Goal: Register for event/course

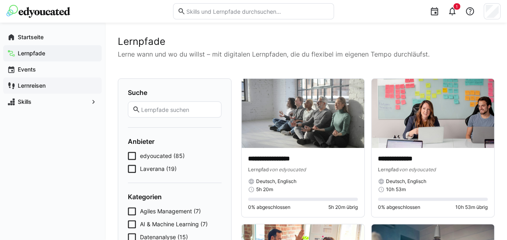
click at [56, 82] on span "Lernreisen" at bounding box center [57, 86] width 81 height 8
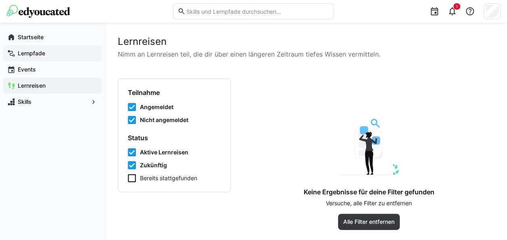
click at [46, 48] on div "Lernpfade" at bounding box center [52, 53] width 98 height 16
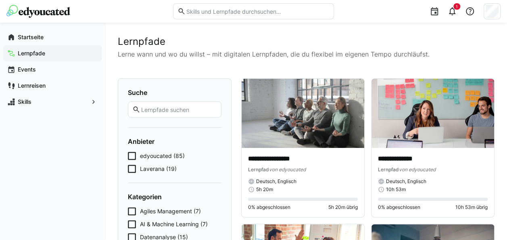
click at [52, 20] on div "1" at bounding box center [253, 11] width 494 height 23
click at [0, 0] on app-navigation-label "Startseite" at bounding box center [0, 0] width 0 height 0
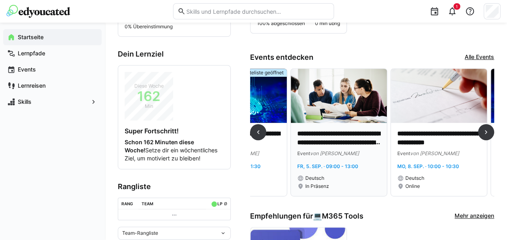
scroll to position [0, 63]
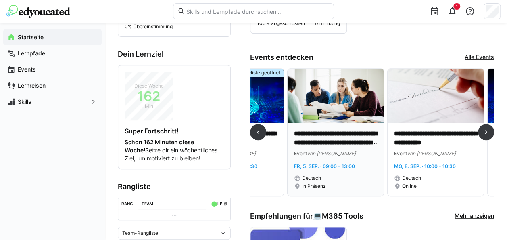
click at [350, 132] on p "**********" at bounding box center [336, 138] width 84 height 19
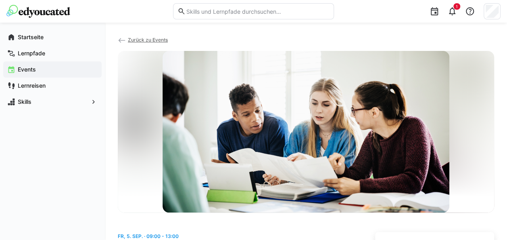
click at [128, 40] on span "Zurück zu Events" at bounding box center [148, 40] width 40 height 6
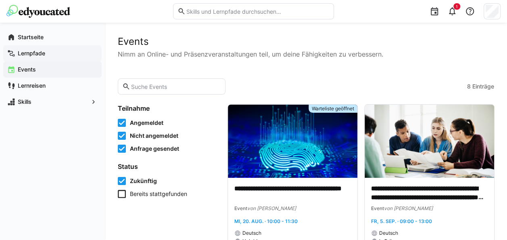
click at [0, 0] on app-navigation-label "Lernpfade" at bounding box center [0, 0] width 0 height 0
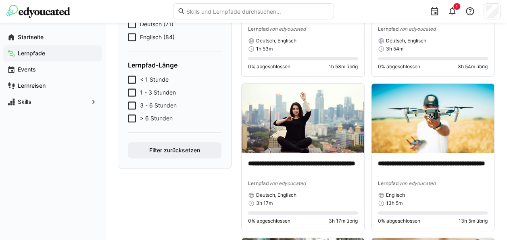
scroll to position [272, 0]
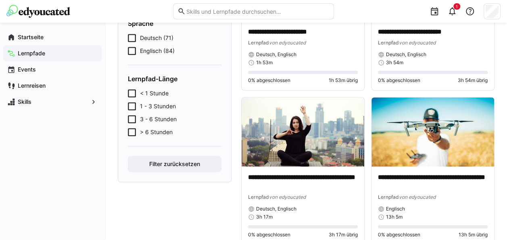
click at [136, 92] on icon at bounding box center [132, 93] width 8 height 8
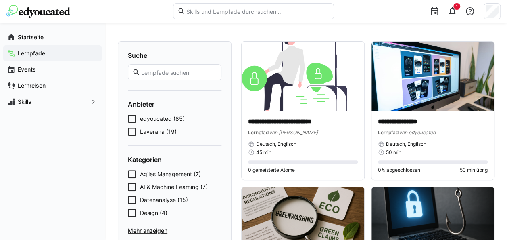
scroll to position [0, 0]
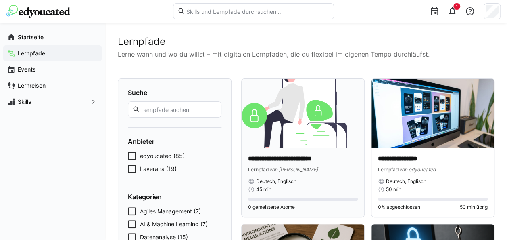
click at [308, 102] on img at bounding box center [303, 113] width 123 height 69
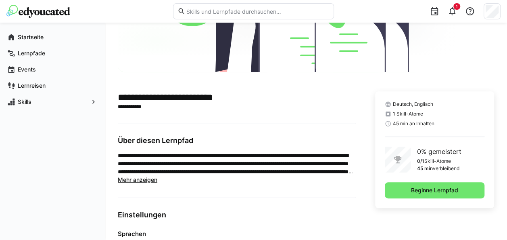
scroll to position [130, 0]
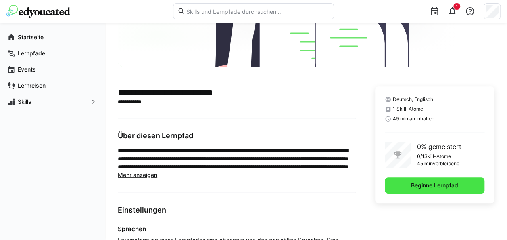
click at [394, 180] on span "Beginne Lernpfad" at bounding box center [435, 185] width 100 height 16
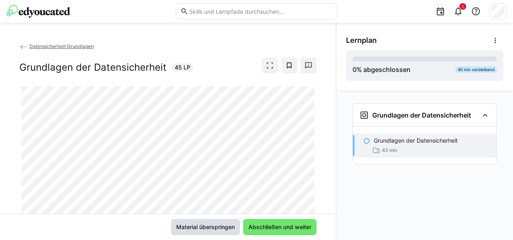
click at [197, 226] on span "Material überspringen" at bounding box center [205, 227] width 61 height 8
click at [199, 227] on span "Material überspringen" at bounding box center [205, 227] width 61 height 8
click at [262, 64] on span at bounding box center [270, 65] width 16 height 16
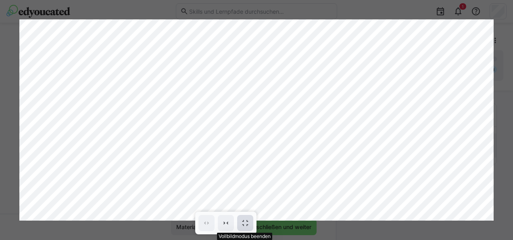
click at [250, 216] on span at bounding box center [245, 223] width 16 height 16
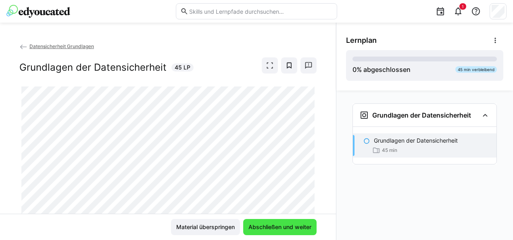
click at [275, 224] on span "Abschließen und weiter" at bounding box center [279, 227] width 65 height 8
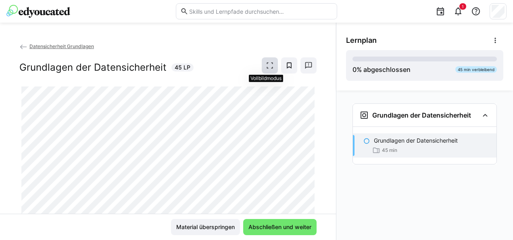
click at [268, 67] on eds-icon at bounding box center [270, 65] width 8 height 8
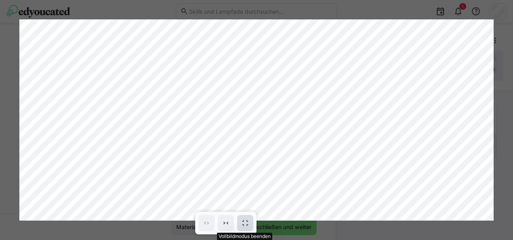
click at [242, 219] on eds-icon at bounding box center [245, 223] width 8 height 8
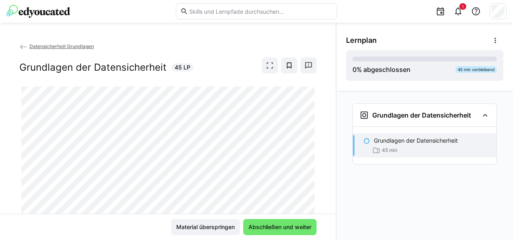
click at [21, 46] on eds-icon at bounding box center [23, 47] width 8 height 8
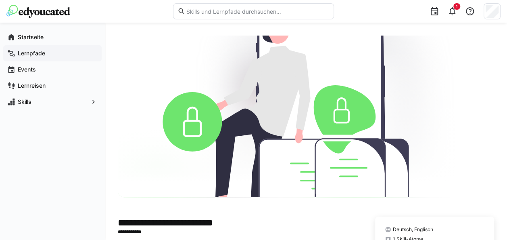
click at [0, 0] on app-navigation-label "Lernpfade" at bounding box center [0, 0] width 0 height 0
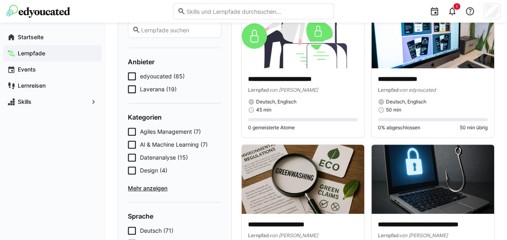
scroll to position [81, 0]
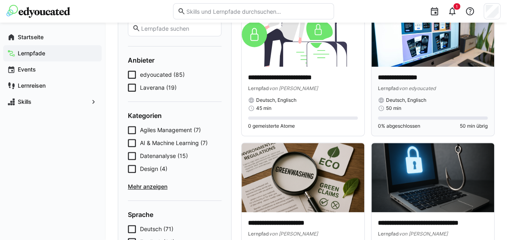
click at [445, 39] on img at bounding box center [433, 32] width 123 height 69
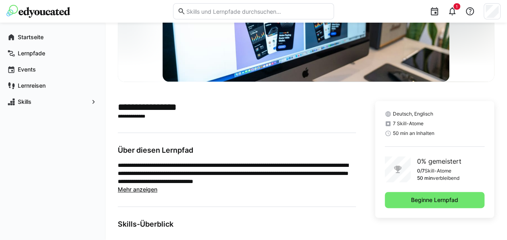
scroll to position [118, 0]
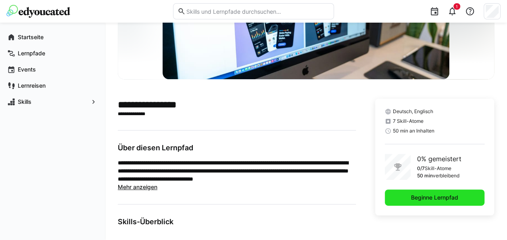
click at [432, 197] on span "Beginne Lernpfad" at bounding box center [435, 197] width 50 height 8
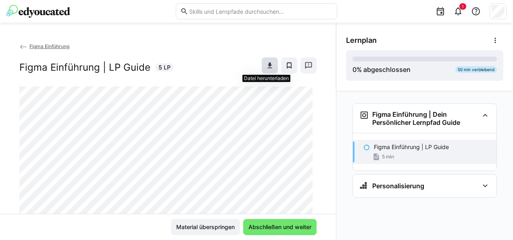
click at [270, 66] on eds-icon at bounding box center [270, 65] width 8 height 8
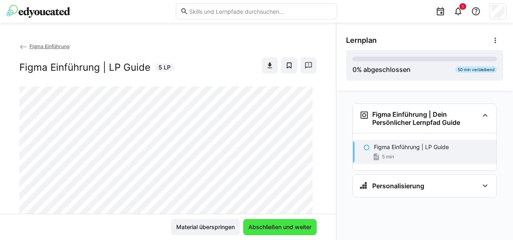
click at [289, 225] on span "Abschließen und weiter" at bounding box center [279, 227] width 65 height 8
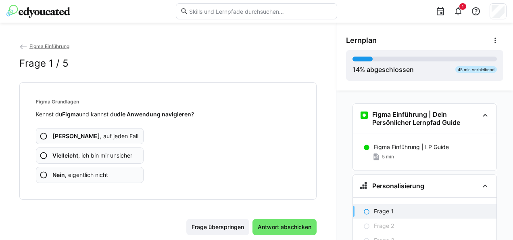
click at [113, 155] on span "Vielleicht , ich bin mir unsicher" at bounding box center [92, 155] width 80 height 8
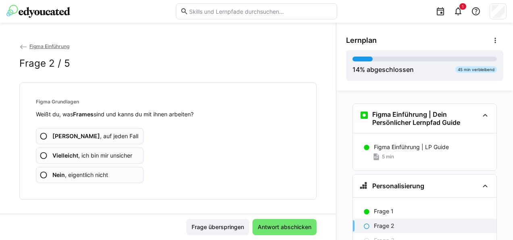
click at [99, 150] on app-assessment-question-radio "Vielleicht , ich bin mir unsicher" at bounding box center [90, 155] width 108 height 16
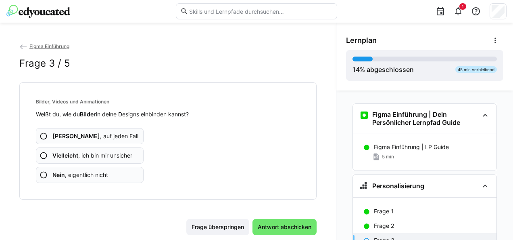
click at [88, 172] on span "Nein , eigentlich nicht" at bounding box center [80, 175] width 56 height 8
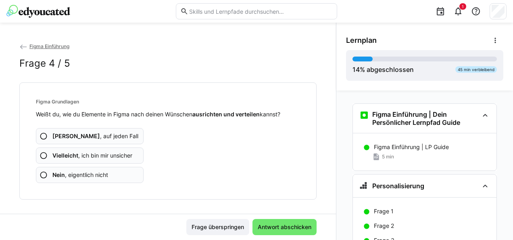
click at [125, 134] on app-assessment-question-radio "Ja , auf jeden Fall" at bounding box center [90, 136] width 108 height 16
click at [110, 158] on span "Vielleicht , ich bin mir unsicher" at bounding box center [92, 155] width 80 height 8
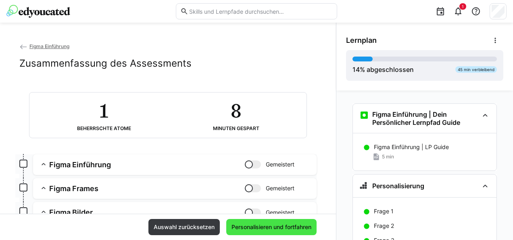
click at [246, 225] on span "Personalisieren und fortfahren" at bounding box center [271, 227] width 82 height 8
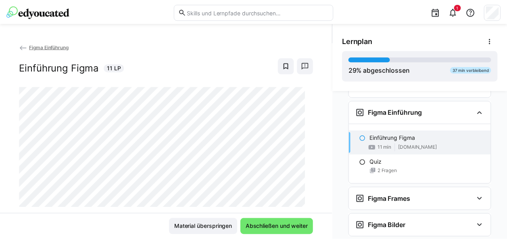
scroll to position [110, 0]
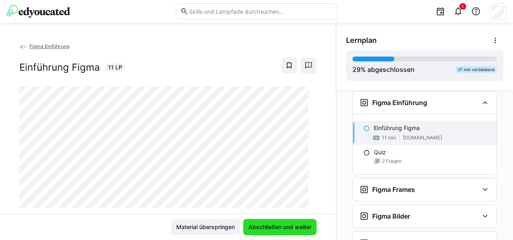
drag, startPoint x: 246, startPoint y: 225, endPoint x: 274, endPoint y: 232, distance: 28.2
click at [274, 232] on span "Abschließen und weiter" at bounding box center [279, 227] width 73 height 16
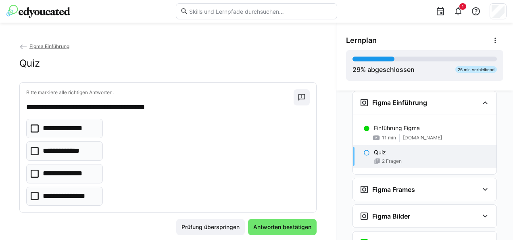
click at [27, 44] on link "Figma Einführung" at bounding box center [44, 46] width 50 height 6
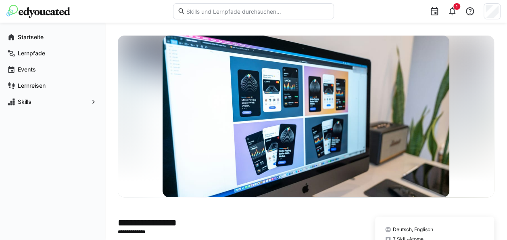
scroll to position [100, 0]
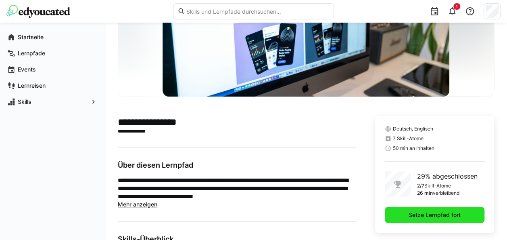
click at [444, 207] on span "Setze Lernpfad fort" at bounding box center [435, 215] width 100 height 16
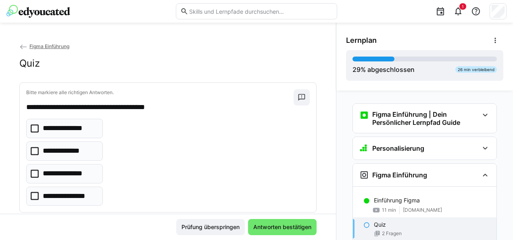
scroll to position [72, 0]
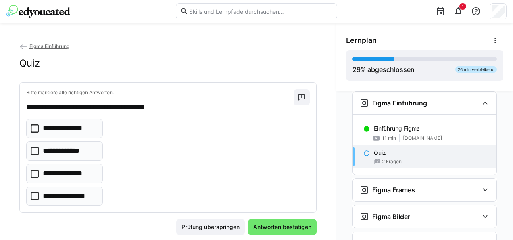
click at [73, 169] on p "**********" at bounding box center [69, 173] width 52 height 10
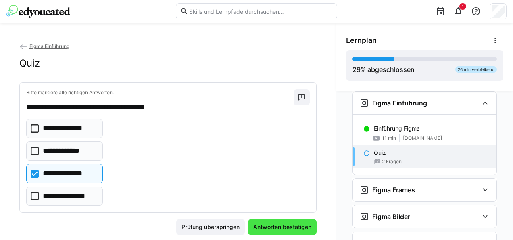
click at [275, 224] on span "Antworten bestätigen" at bounding box center [282, 227] width 61 height 8
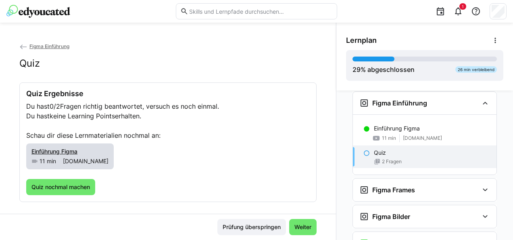
click at [69, 149] on span "Einführung Figma" at bounding box center [54, 151] width 46 height 7
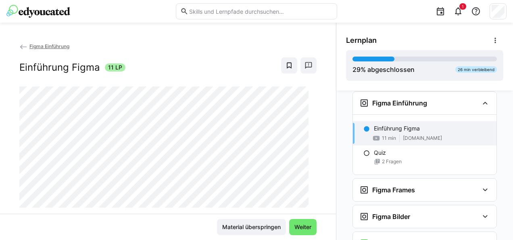
click at [300, 219] on div "Material überspringen Weiter" at bounding box center [168, 227] width 336 height 26
click at [301, 228] on span "Weiter" at bounding box center [302, 227] width 19 height 8
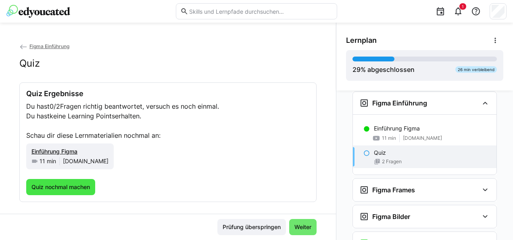
click at [65, 183] on span "Quiz nochmal machen" at bounding box center [60, 187] width 61 height 8
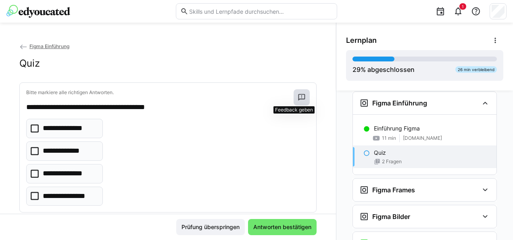
click at [300, 98] on span at bounding box center [302, 97] width 16 height 16
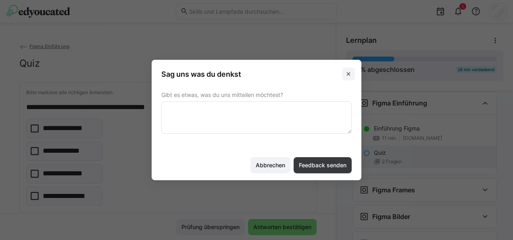
click at [347, 76] on eds-icon at bounding box center [348, 74] width 6 height 6
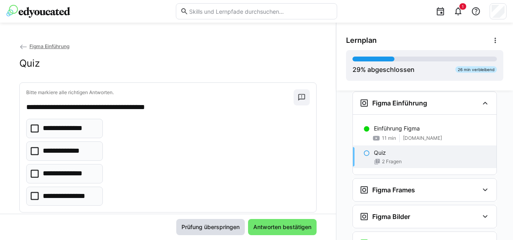
click at [208, 222] on span "Prüfung überspringen" at bounding box center [210, 227] width 69 height 16
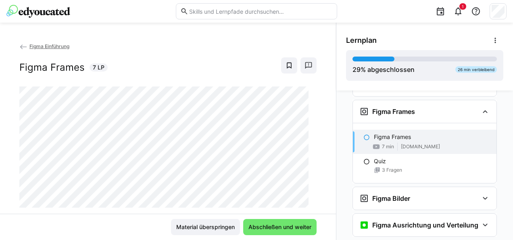
scroll to position [159, 0]
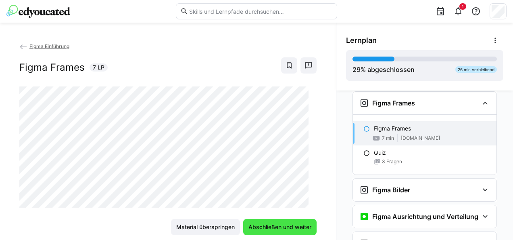
click at [267, 221] on span "Abschließen und weiter" at bounding box center [279, 227] width 73 height 16
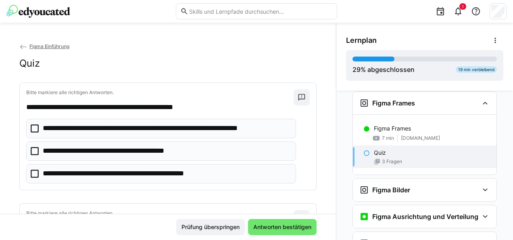
click at [168, 121] on eds-checkbox "**********" at bounding box center [161, 128] width 270 height 19
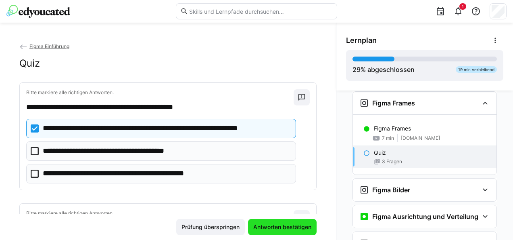
click at [262, 232] on span "Antworten bestätigen" at bounding box center [282, 227] width 69 height 16
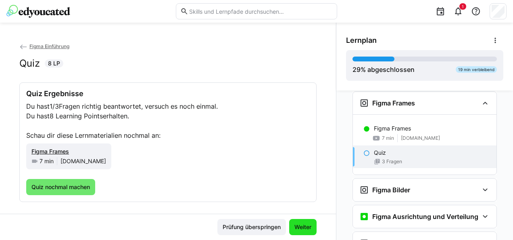
click at [299, 224] on span "Weiter" at bounding box center [302, 227] width 19 height 8
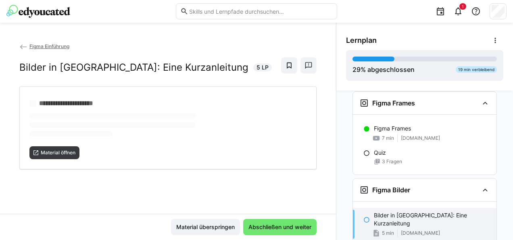
scroll to position [223, 0]
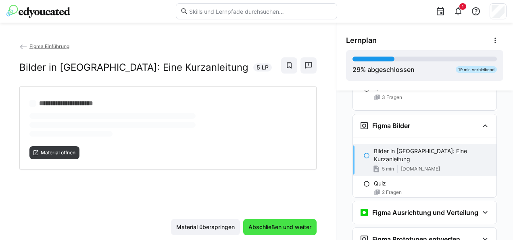
click at [300, 224] on span "Abschließen und weiter" at bounding box center [279, 227] width 65 height 8
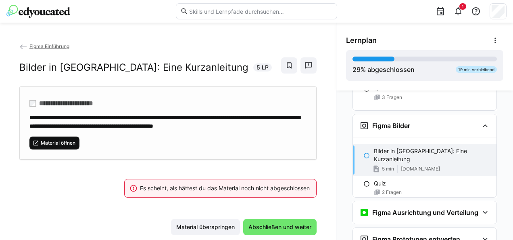
click at [67, 136] on span "Material öffnen" at bounding box center [54, 142] width 50 height 13
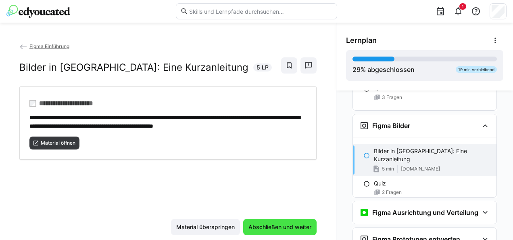
click at [294, 220] on span "Abschließen und weiter" at bounding box center [279, 227] width 73 height 16
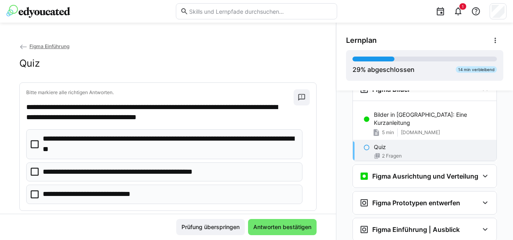
scroll to position [283, 0]
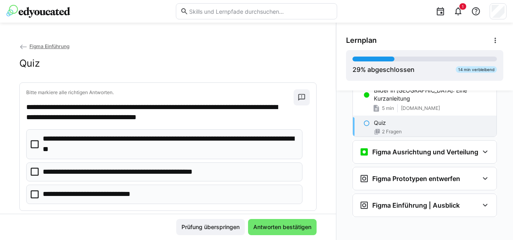
click at [357, 115] on div "Quiz 2 Fragen" at bounding box center [425, 126] width 144 height 23
